Goal: Understand process/instructions

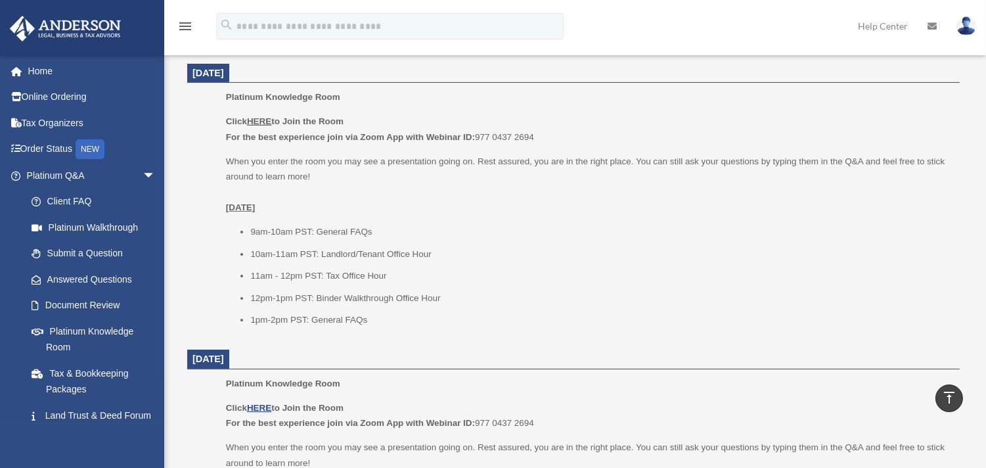
scroll to position [554, 0]
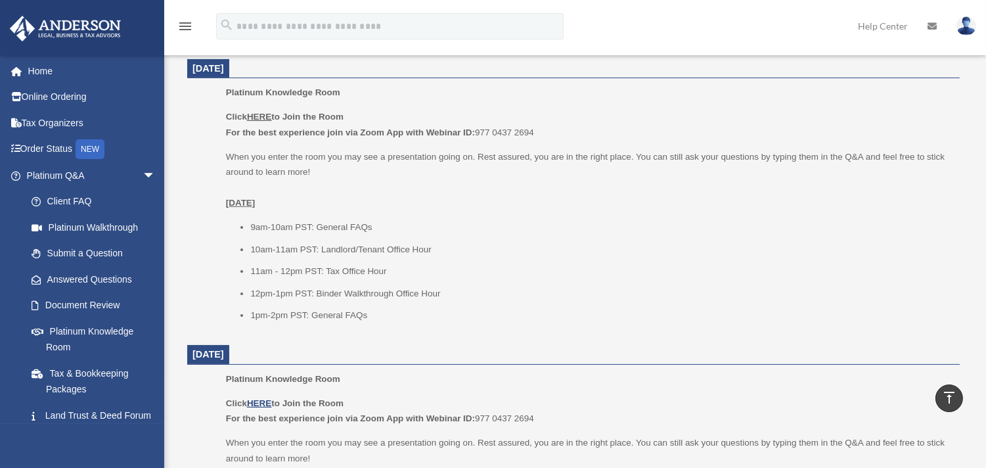
click at [260, 116] on u "HERE" at bounding box center [259, 117] width 24 height 10
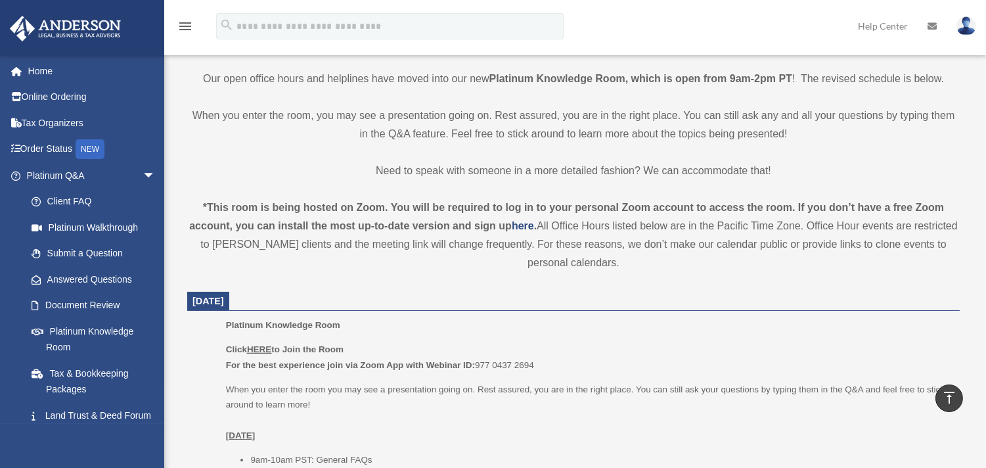
scroll to position [321, 0]
click at [266, 351] on u "HERE" at bounding box center [259, 351] width 24 height 10
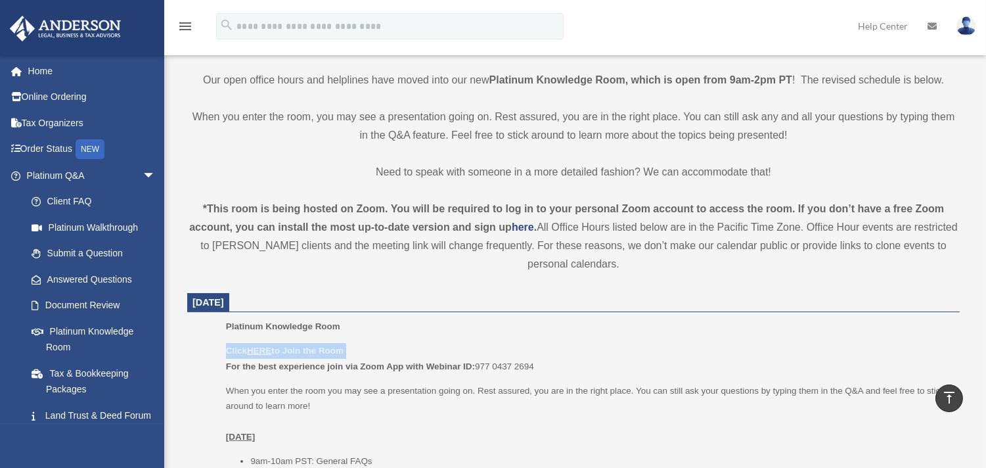
click at [266, 351] on u "HERE" at bounding box center [259, 351] width 24 height 10
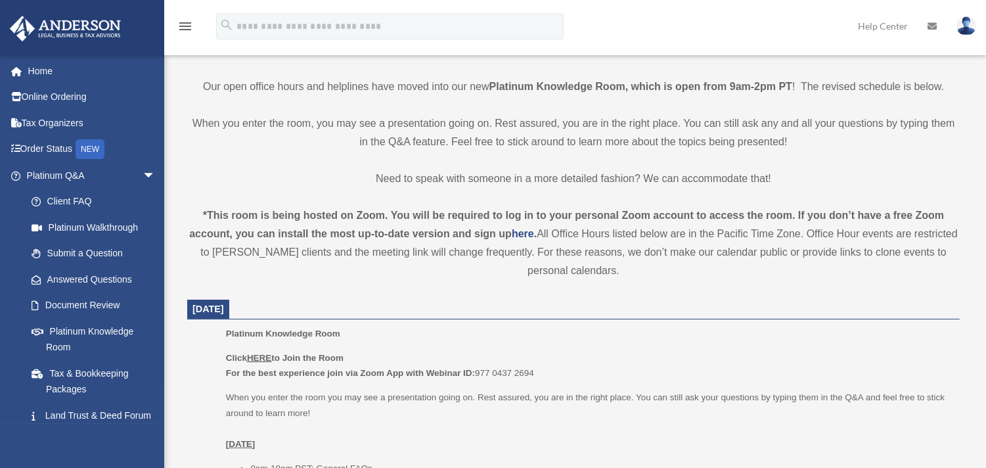
scroll to position [321, 0]
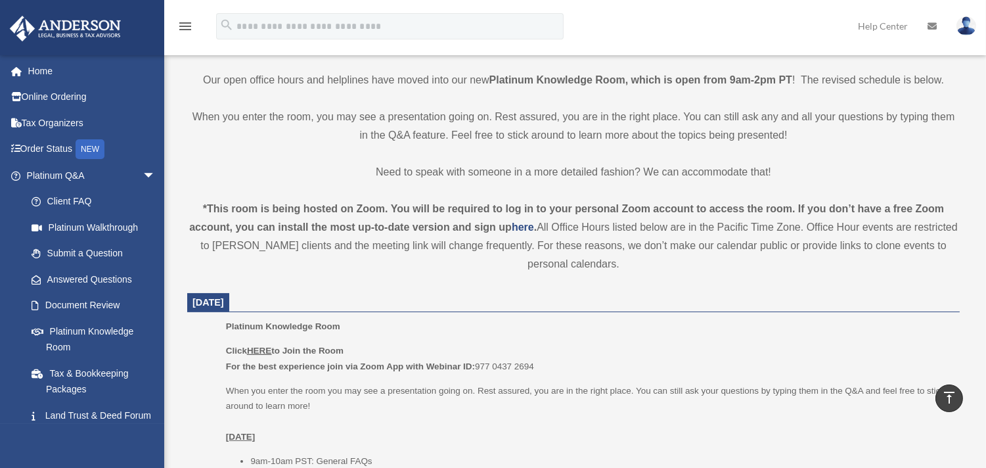
click at [259, 349] on u "HERE" at bounding box center [259, 351] width 24 height 10
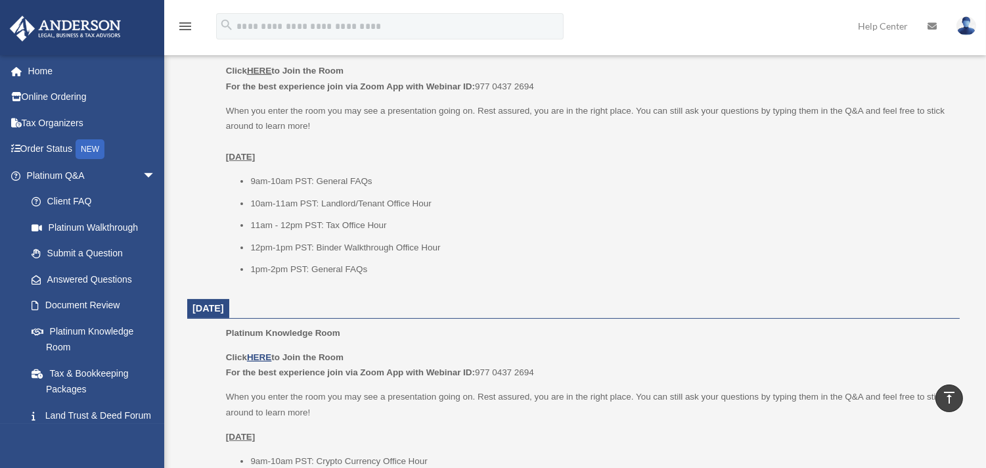
scroll to position [583, 0]
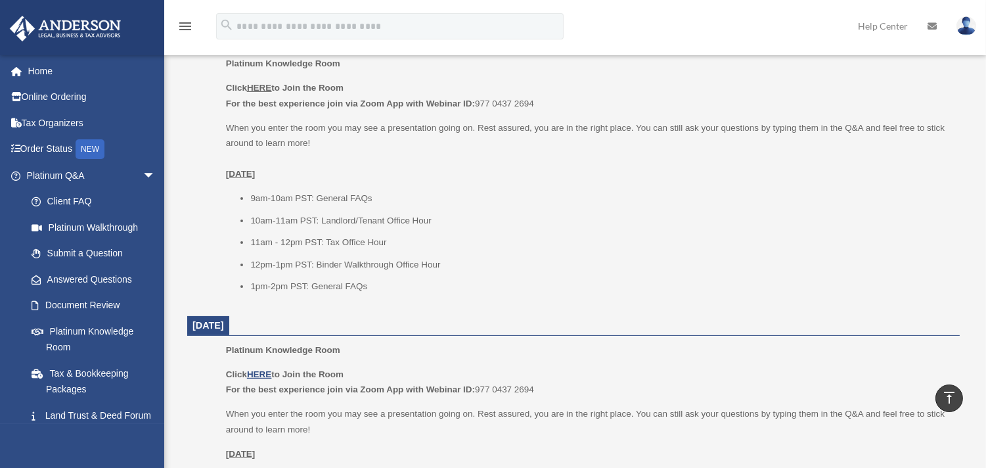
click at [254, 88] on u "HERE" at bounding box center [259, 88] width 24 height 10
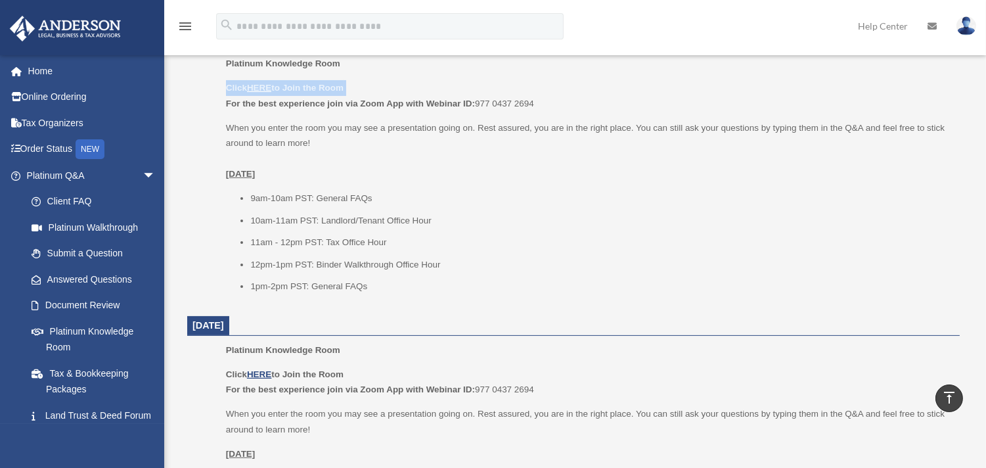
click at [967, 34] on img at bounding box center [967, 25] width 20 height 19
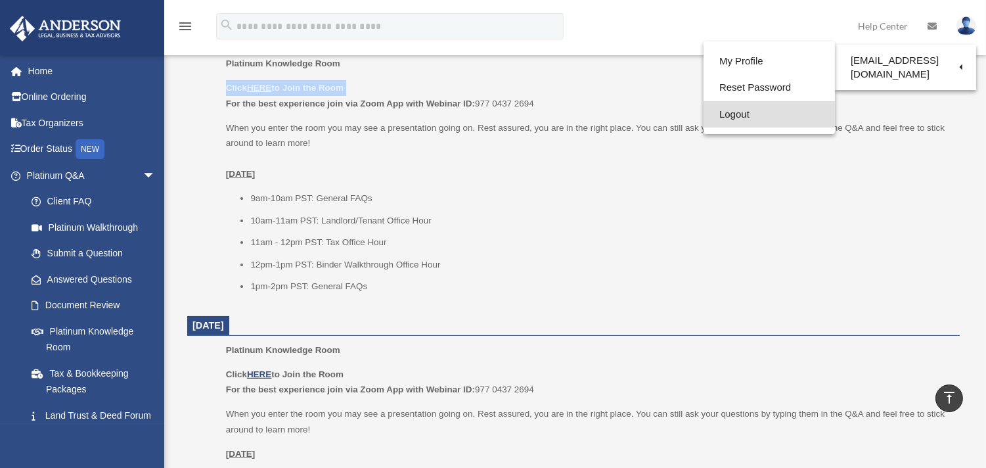
click at [725, 122] on link "Logout" at bounding box center [769, 114] width 131 height 27
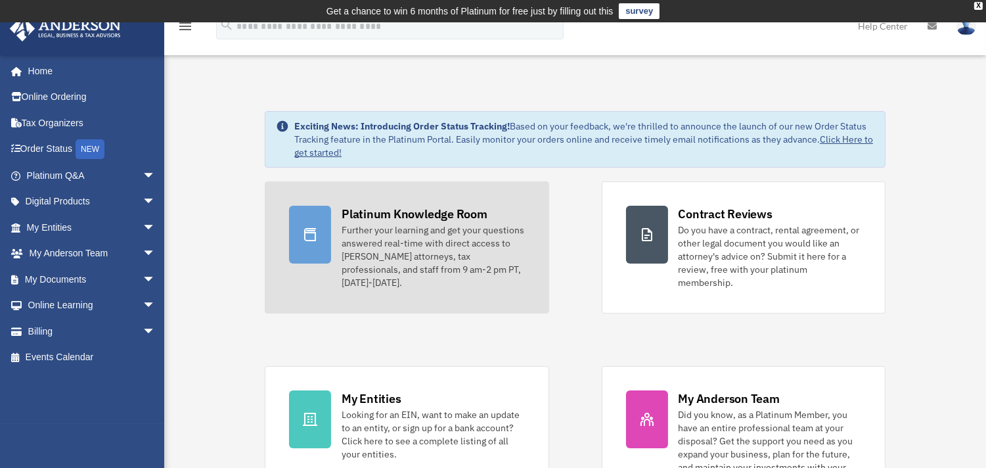
click at [396, 215] on div "Platinum Knowledge Room" at bounding box center [415, 214] width 146 height 16
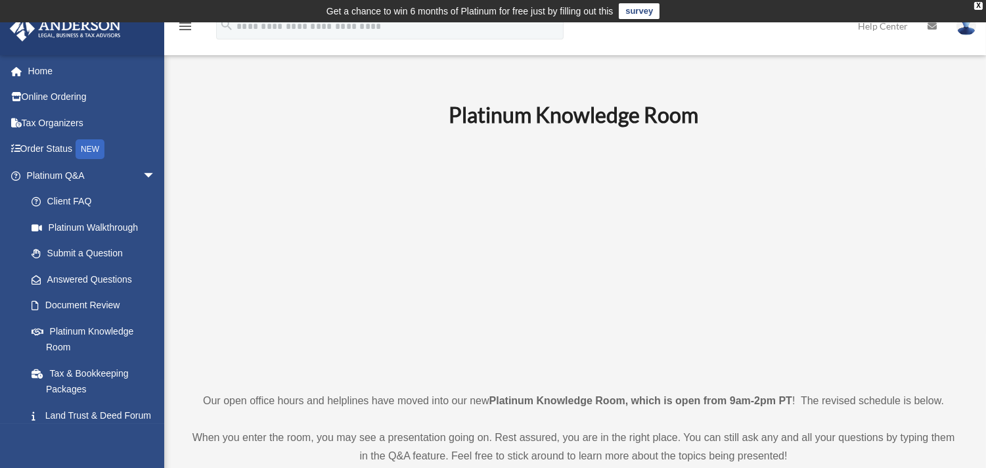
scroll to position [409, 0]
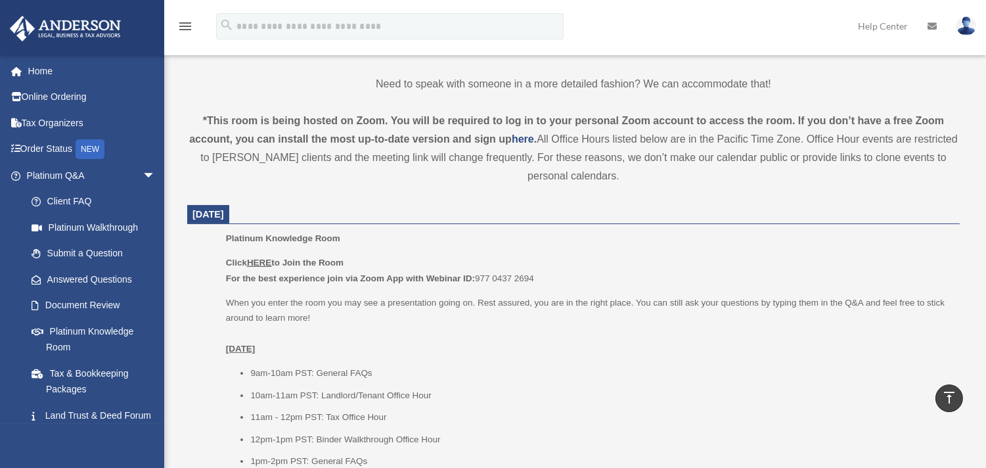
click at [260, 260] on u "HERE" at bounding box center [259, 263] width 24 height 10
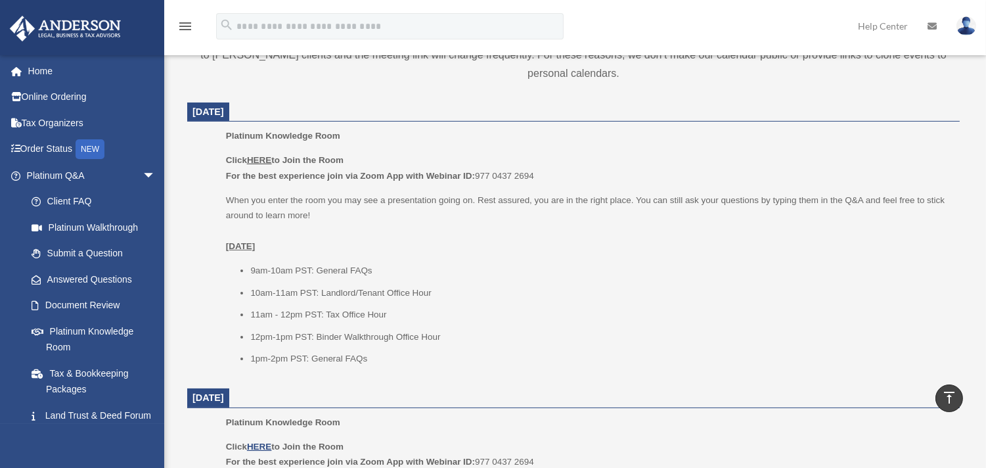
scroll to position [526, 0]
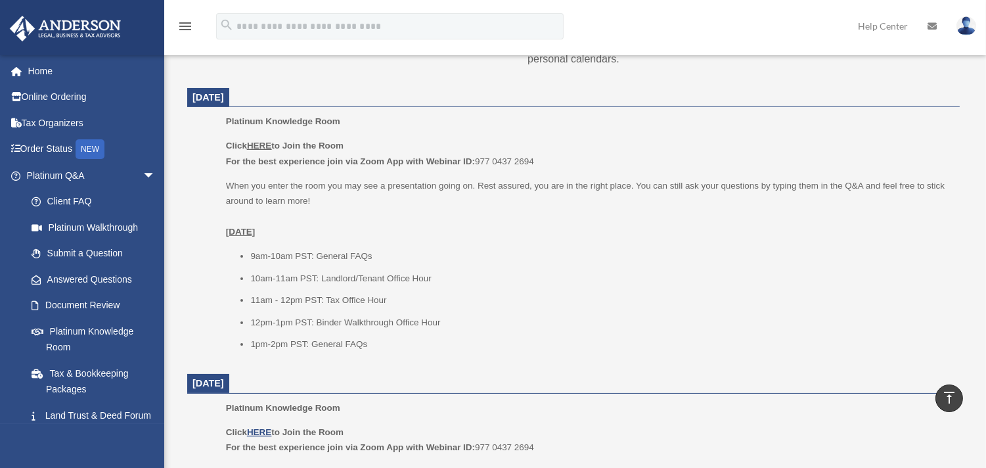
click at [260, 143] on u "HERE" at bounding box center [259, 146] width 24 height 10
click at [438, 180] on p "When you enter the room you may see a presentation going on. Rest assured, you …" at bounding box center [588, 209] width 725 height 62
click at [258, 432] on u "HERE" at bounding box center [259, 432] width 24 height 10
click at [260, 145] on u "HERE" at bounding box center [259, 146] width 24 height 10
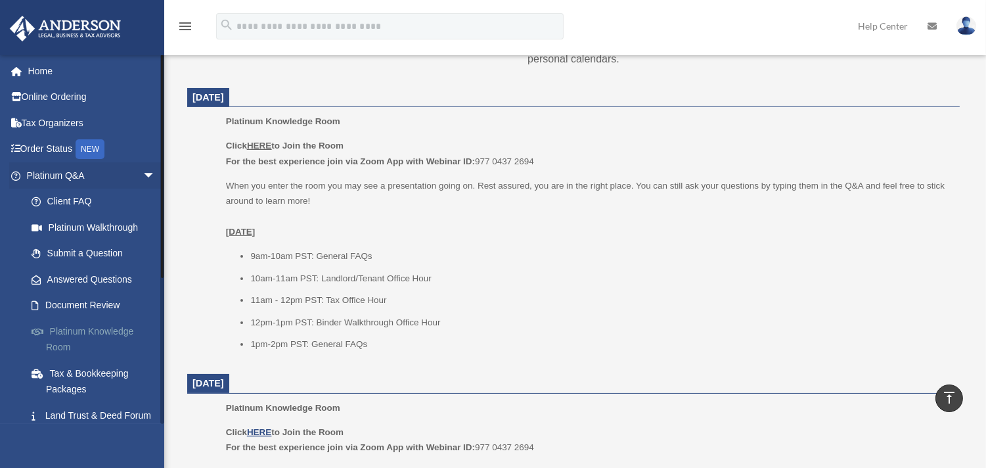
click at [74, 327] on link "Platinum Knowledge Room" at bounding box center [96, 339] width 157 height 42
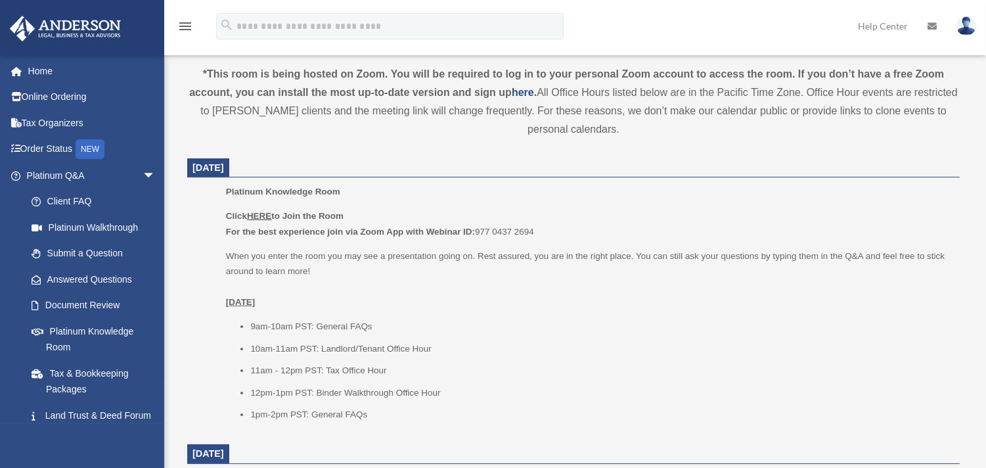
scroll to position [467, 0]
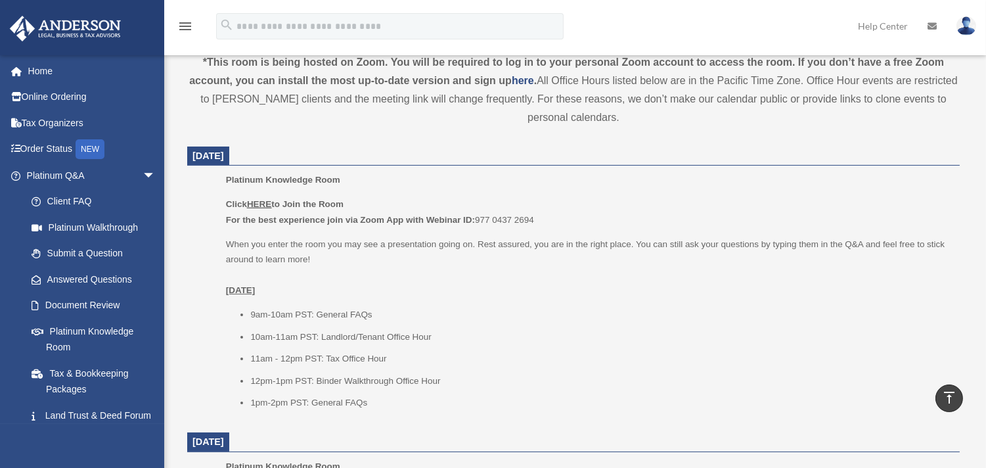
click at [261, 204] on u "HERE" at bounding box center [259, 204] width 24 height 10
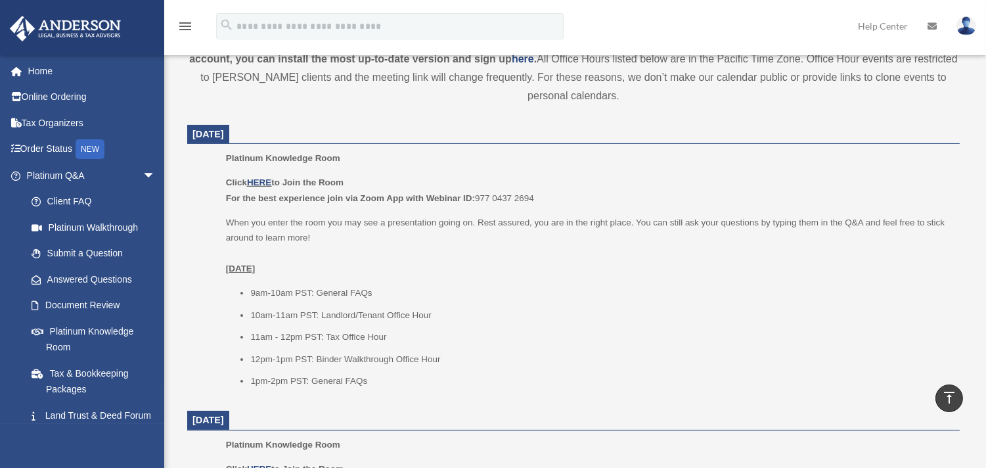
scroll to position [466, 0]
